Goal: Find specific page/section: Find specific page/section

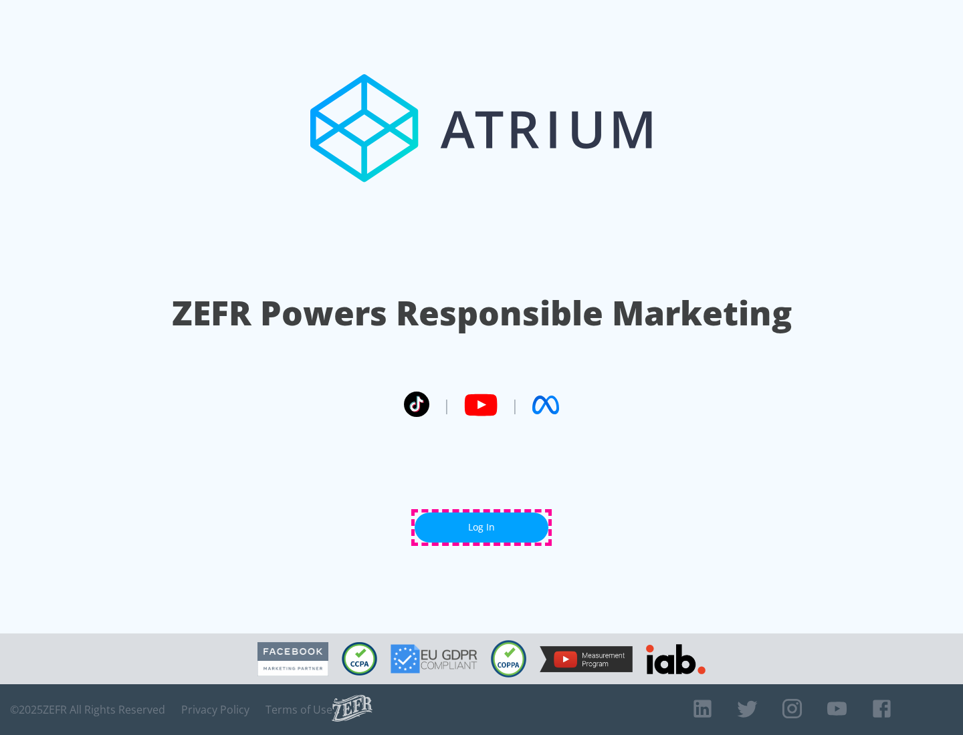
click at [481, 528] on link "Log In" at bounding box center [482, 528] width 134 height 30
